Goal: Task Accomplishment & Management: Use online tool/utility

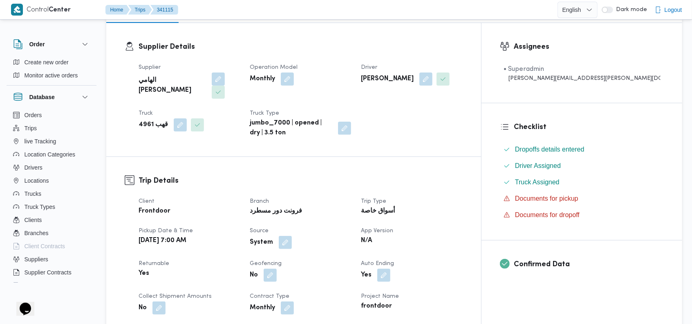
scroll to position [153, 0]
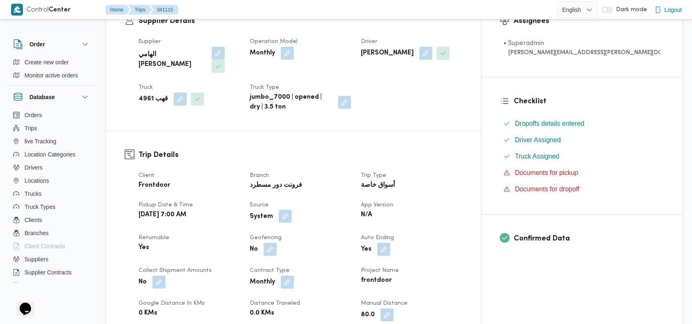
click at [292, 209] on button "button" at bounding box center [285, 215] width 13 height 13
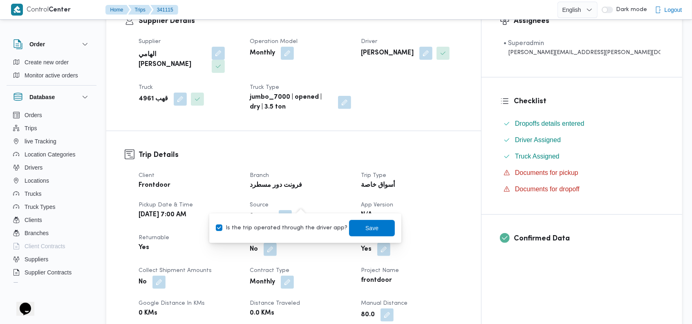
click at [289, 226] on label "Is the trip operated through the driver app?" at bounding box center [282, 228] width 132 height 10
checkbox input "false"
click at [353, 225] on span "Save" at bounding box center [372, 227] width 46 height 16
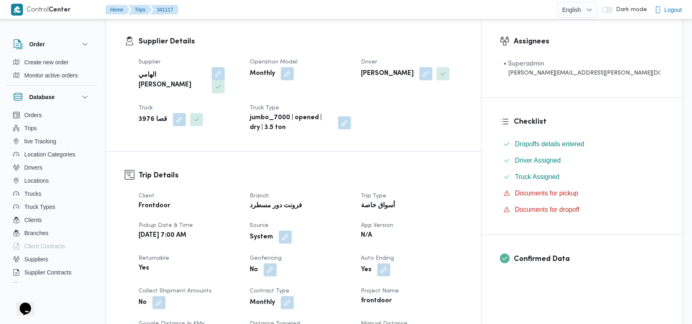
scroll to position [206, 0]
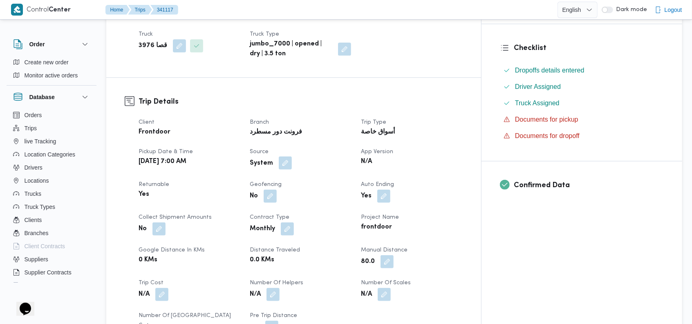
click at [292, 156] on button "button" at bounding box center [285, 162] width 13 height 13
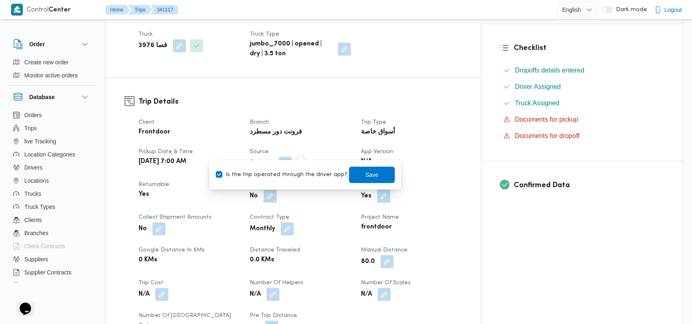
click at [284, 172] on label "Is the trip operated through the driver app?" at bounding box center [282, 175] width 132 height 10
checkbox input "false"
click at [366, 177] on span "Save" at bounding box center [372, 174] width 13 height 10
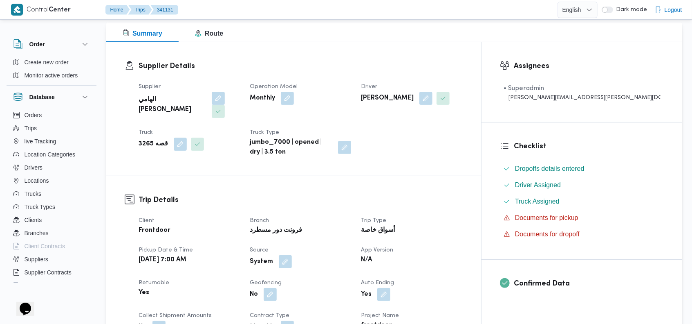
scroll to position [254, 0]
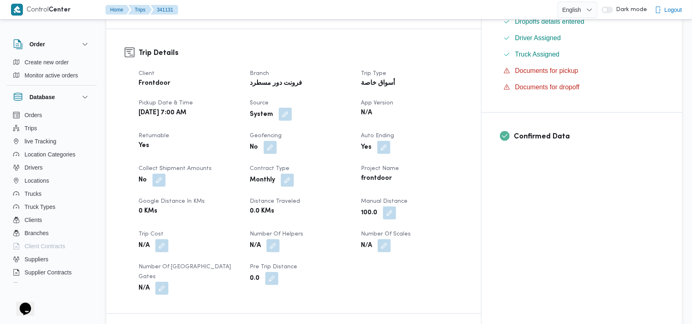
drag, startPoint x: 303, startPoint y: 99, endPoint x: 303, endPoint y: 106, distance: 7.0
click at [292, 108] on button "button" at bounding box center [285, 114] width 13 height 13
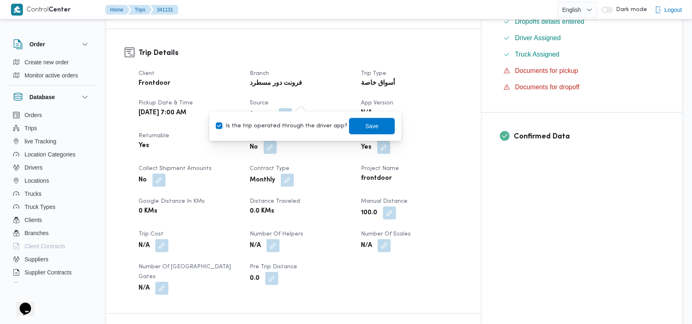
click at [287, 130] on label "Is the trip operated through the driver app?" at bounding box center [282, 126] width 132 height 10
checkbox input "false"
click at [369, 123] on span "Save" at bounding box center [372, 125] width 46 height 16
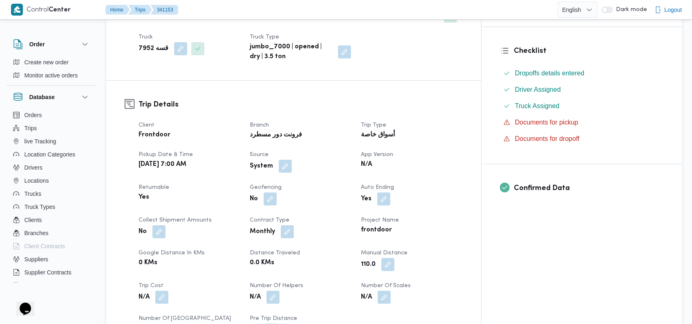
scroll to position [218, 0]
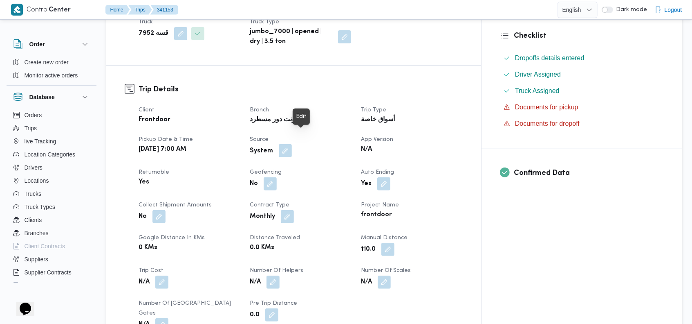
click at [292, 144] on button "button" at bounding box center [285, 150] width 13 height 13
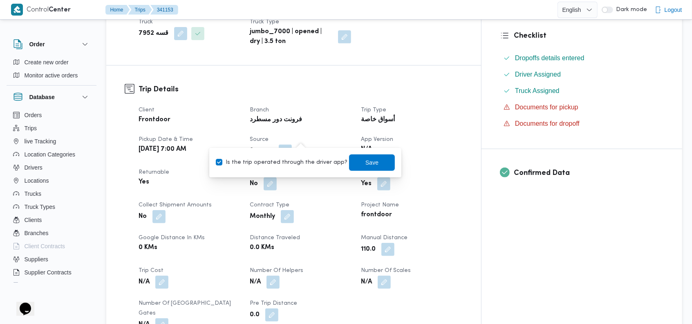
click at [290, 162] on label "Is the trip operated through the driver app?" at bounding box center [282, 162] width 132 height 10
checkbox input "false"
click at [353, 160] on span "Save" at bounding box center [372, 162] width 46 height 16
